Goal: Find specific page/section: Find specific page/section

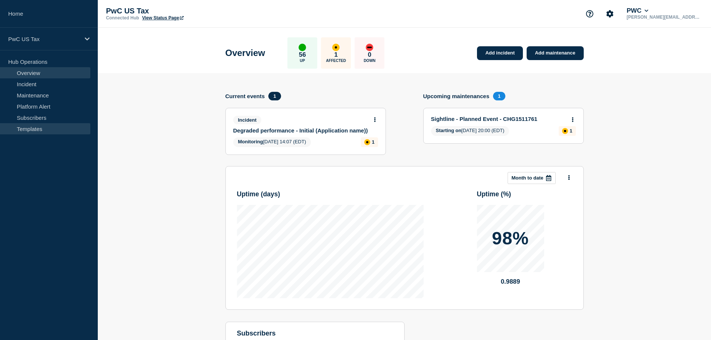
click at [33, 131] on link "Templates" at bounding box center [45, 128] width 90 height 11
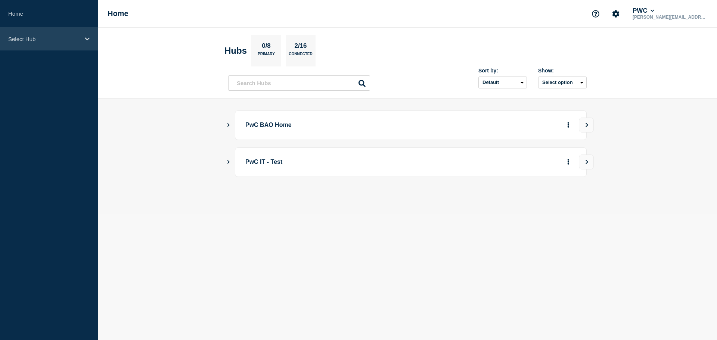
click at [79, 44] on div "Select Hub" at bounding box center [49, 39] width 98 height 23
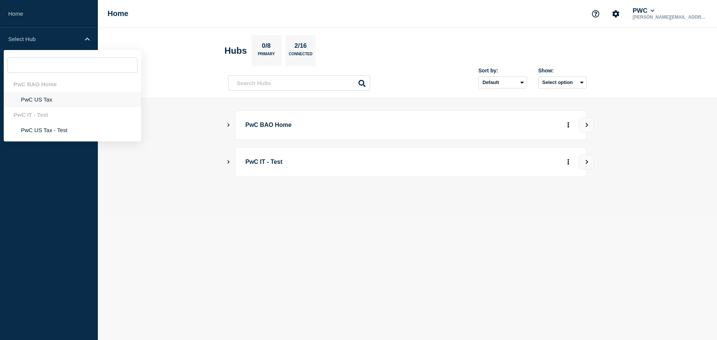
click at [44, 100] on li "PwC US Tax" at bounding box center [72, 99] width 137 height 15
